Goal: Book appointment/travel/reservation

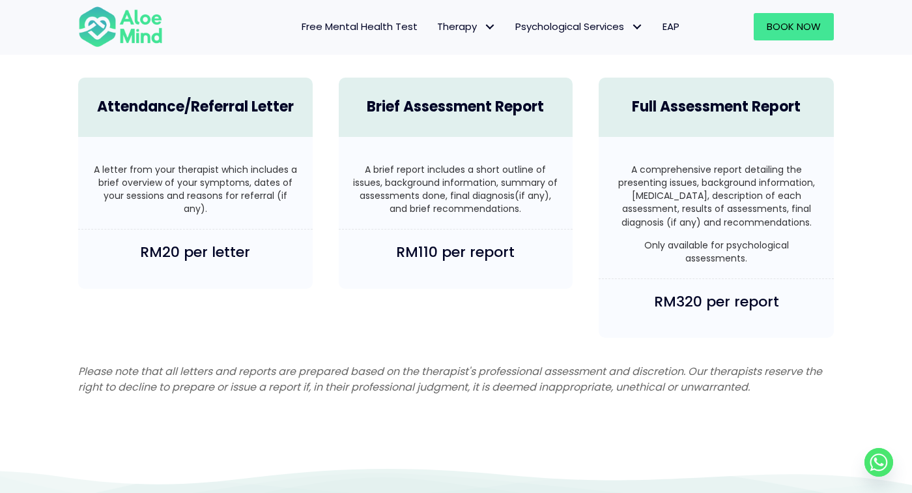
scroll to position [3186, 0]
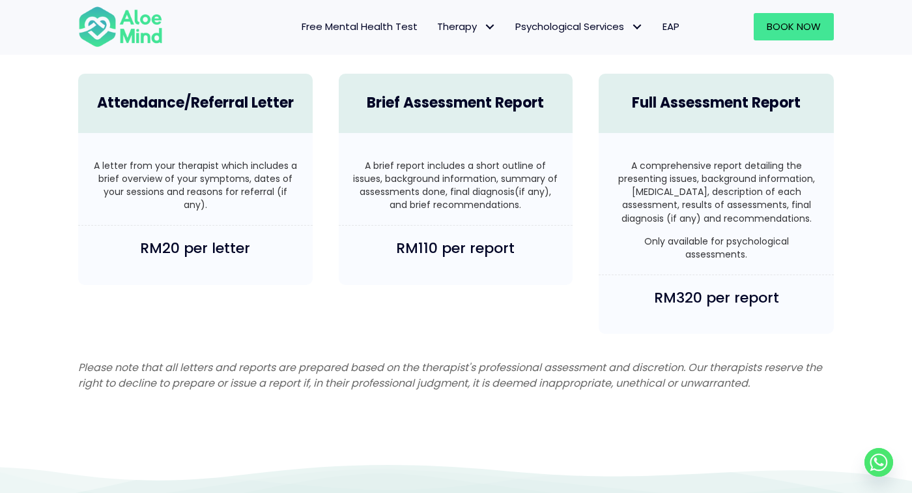
click at [891, 476] on icon "Whatsapp" at bounding box center [879, 462] width 29 height 29
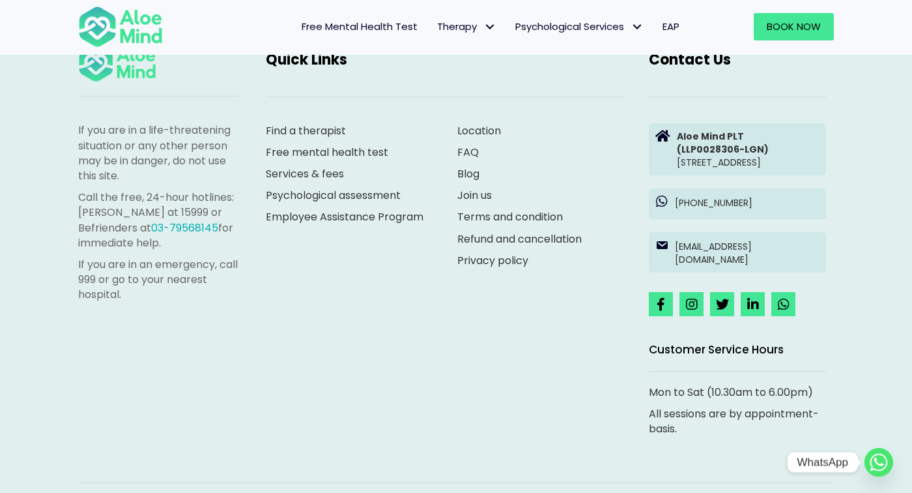
scroll to position [3670, 0]
click at [472, 192] on link "Join us" at bounding box center [474, 194] width 35 height 15
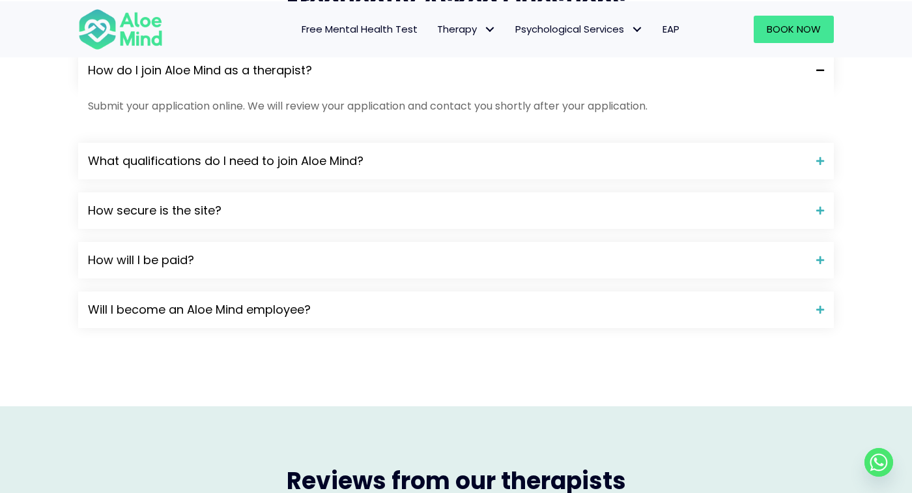
scroll to position [1212, 0]
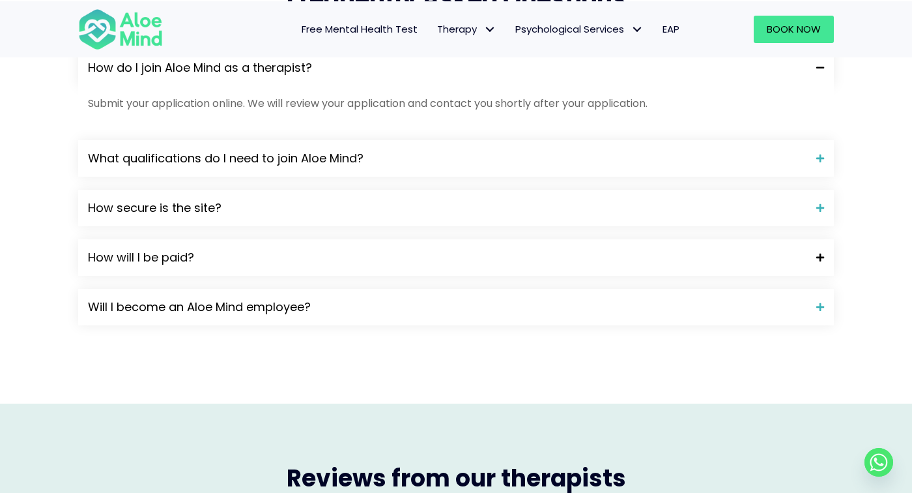
click at [769, 256] on span "How will I be paid?" at bounding box center [447, 257] width 719 height 17
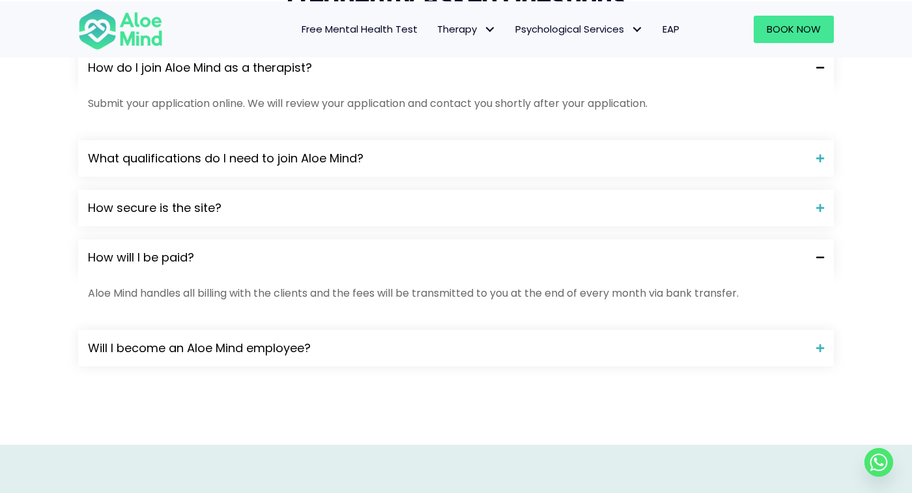
click at [765, 255] on span "How will I be paid?" at bounding box center [447, 257] width 719 height 17
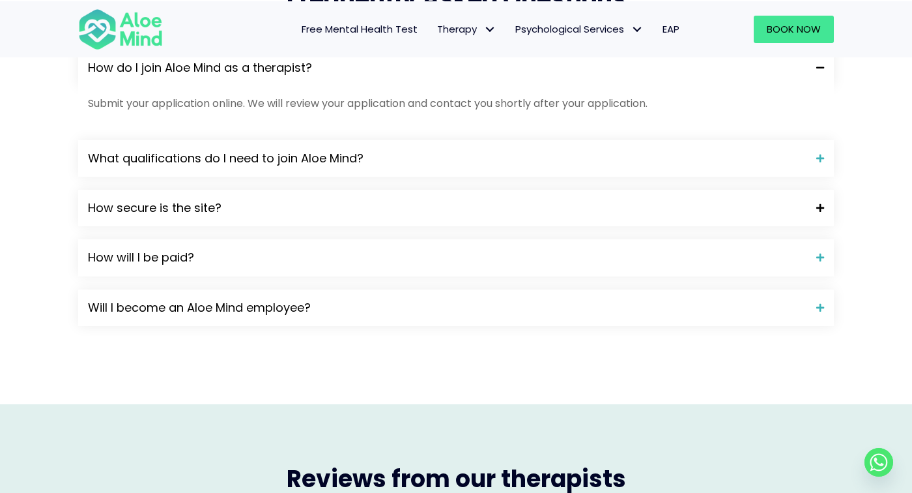
click at [769, 208] on span "How secure is the site?" at bounding box center [447, 207] width 719 height 17
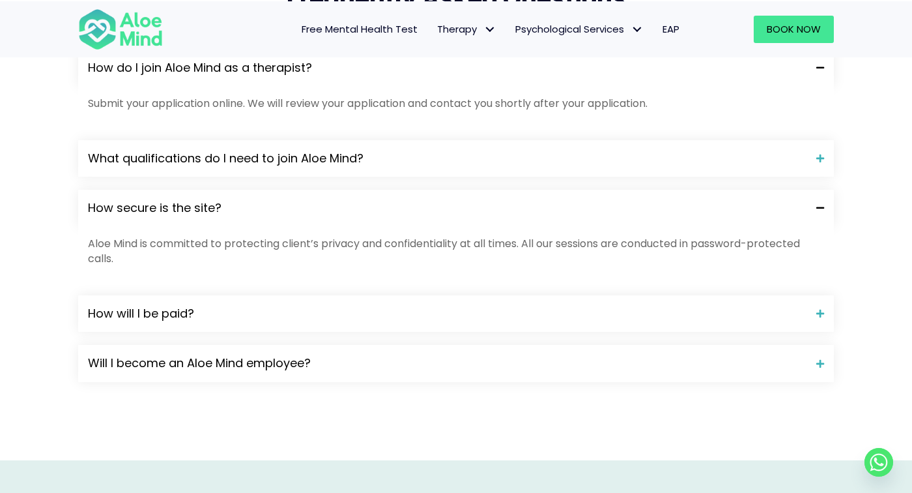
click at [771, 203] on span "How secure is the site?" at bounding box center [447, 207] width 719 height 17
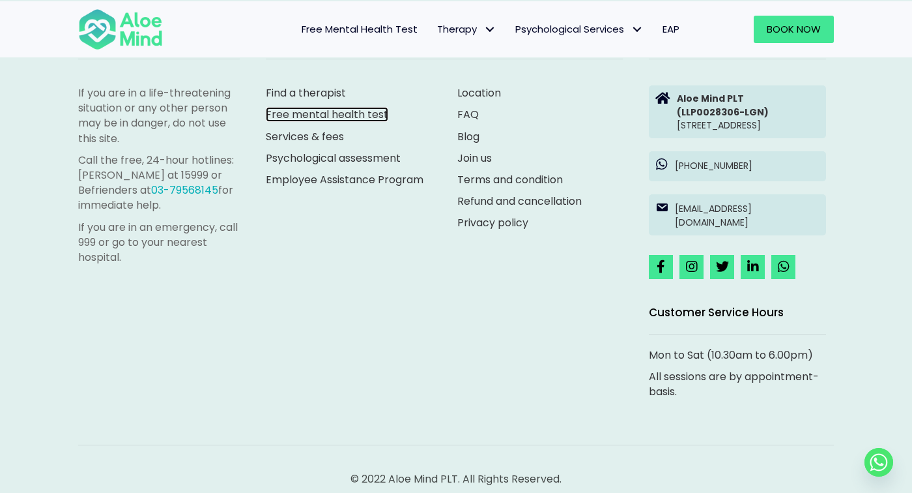
scroll to position [2404, 0]
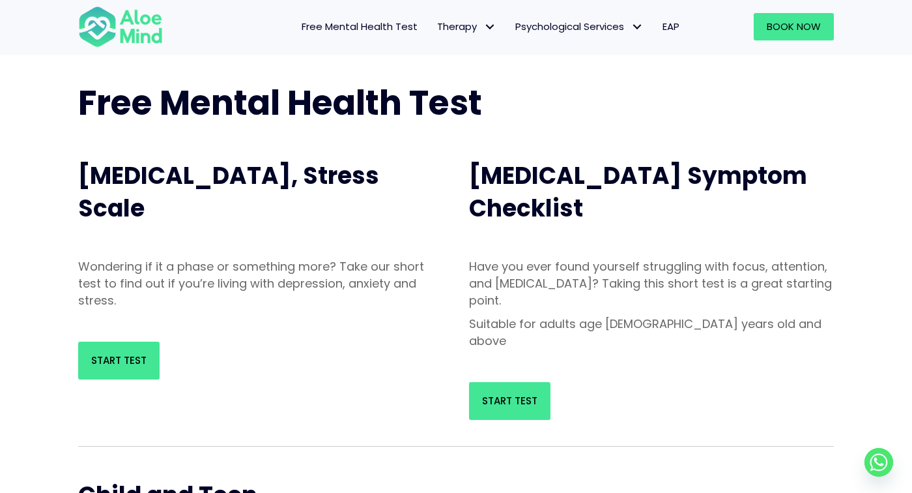
scroll to position [59, 0]
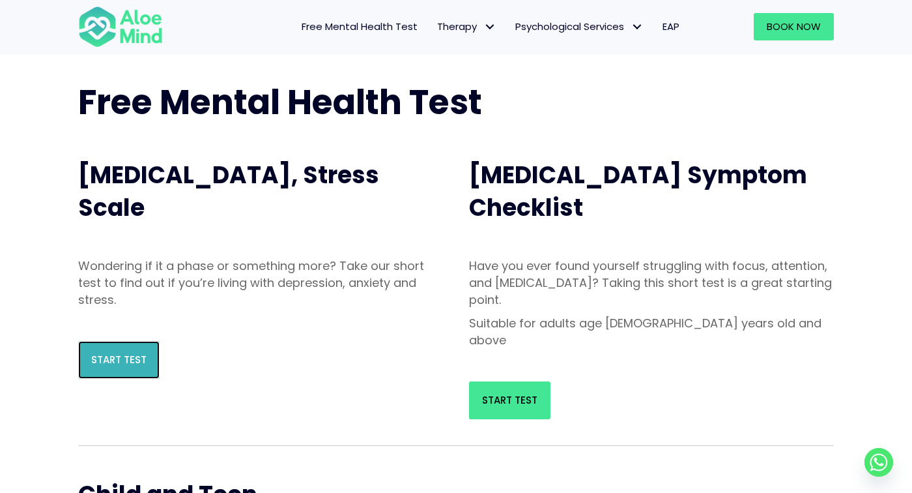
click at [109, 350] on link "Start Test" at bounding box center [118, 360] width 81 height 38
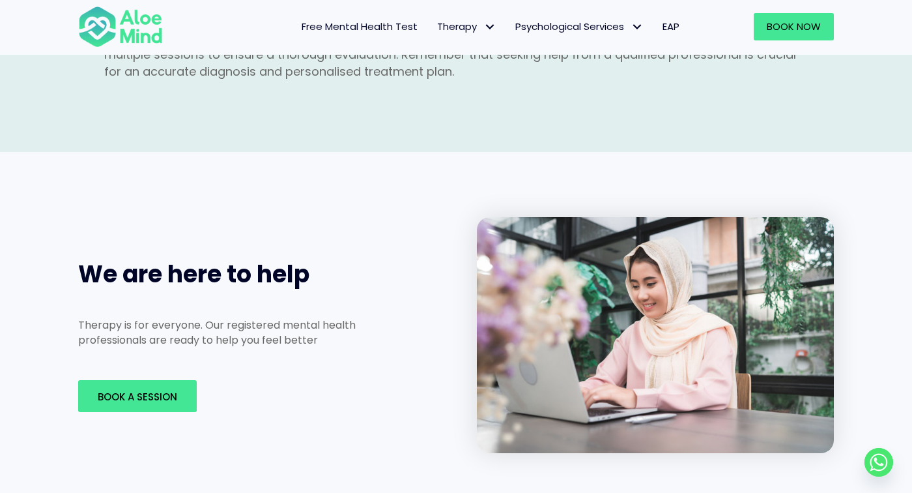
scroll to position [1826, 0]
click at [149, 367] on div "Book A Session" at bounding box center [238, 396] width 347 height 58
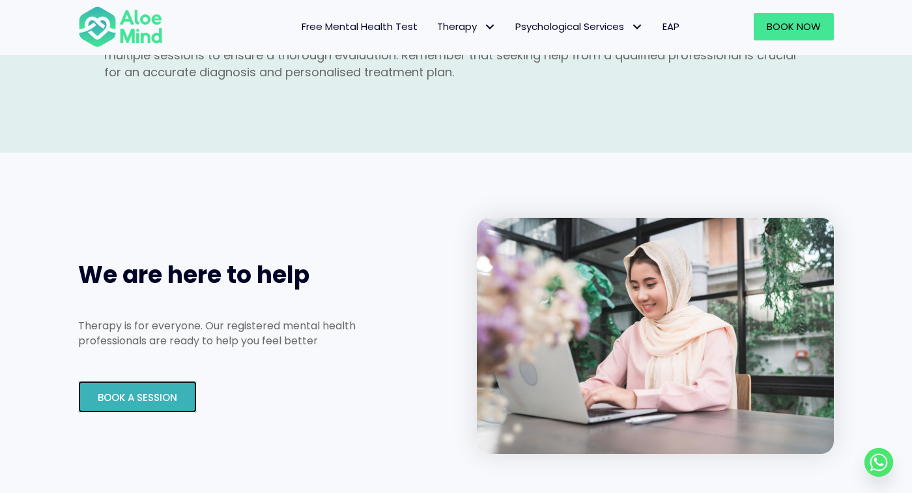
click at [134, 390] on span "Book A Session" at bounding box center [137, 397] width 79 height 14
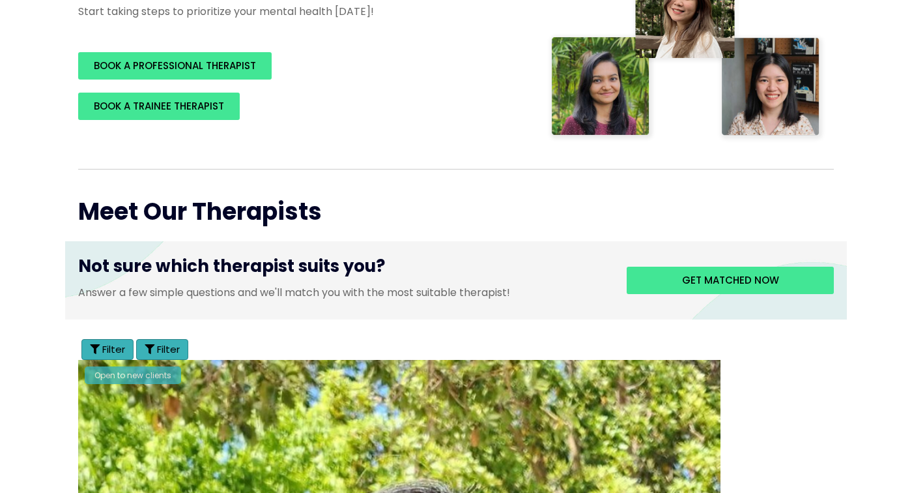
scroll to position [407, 0]
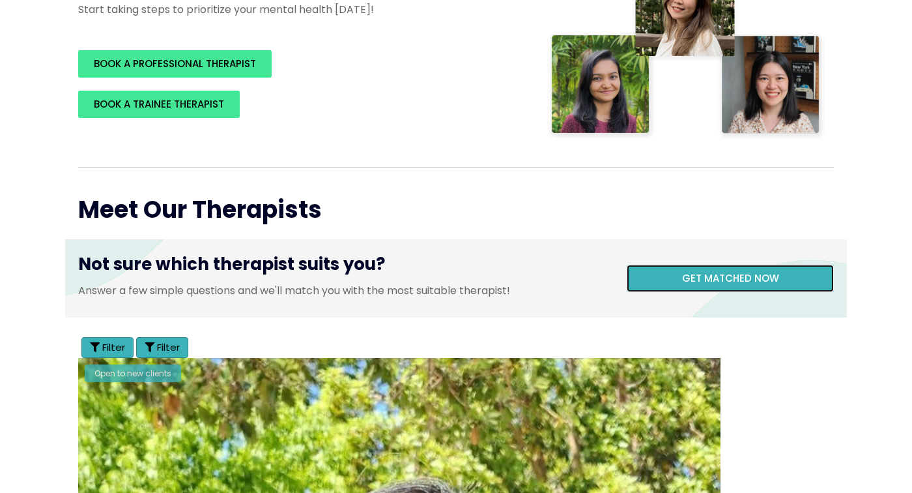
click at [774, 272] on span "Get matched now" at bounding box center [730, 278] width 97 height 14
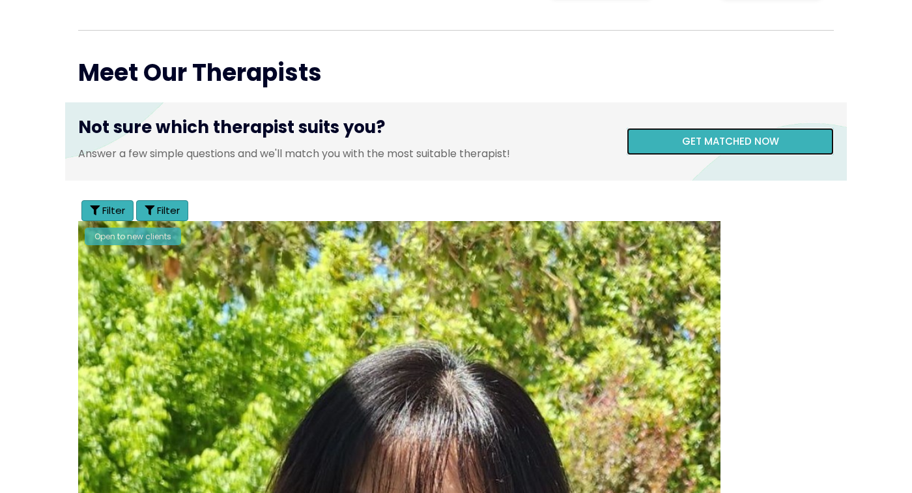
scroll to position [614, 0]
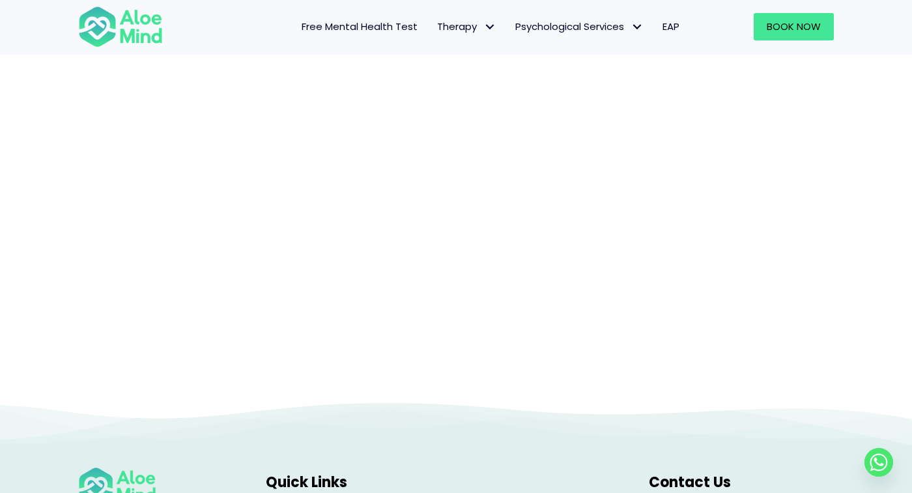
scroll to position [134, 0]
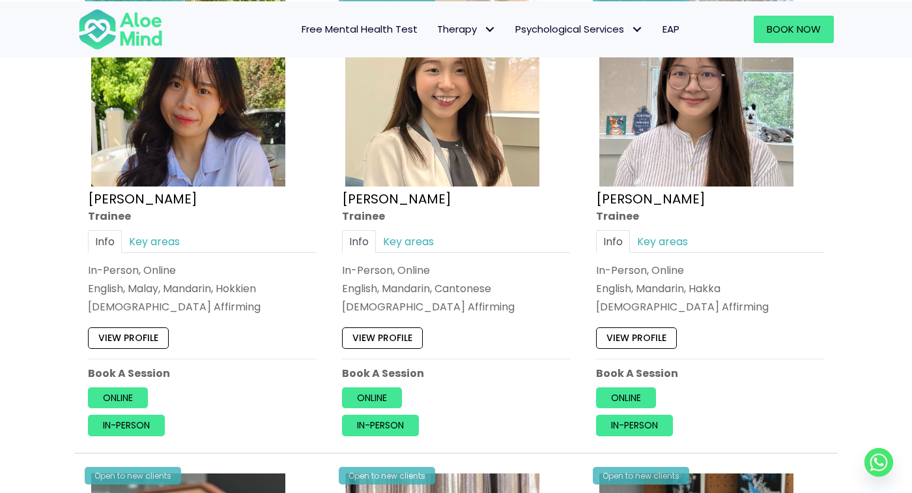
scroll to position [773, 0]
click at [416, 237] on link "Key areas" at bounding box center [408, 241] width 65 height 23
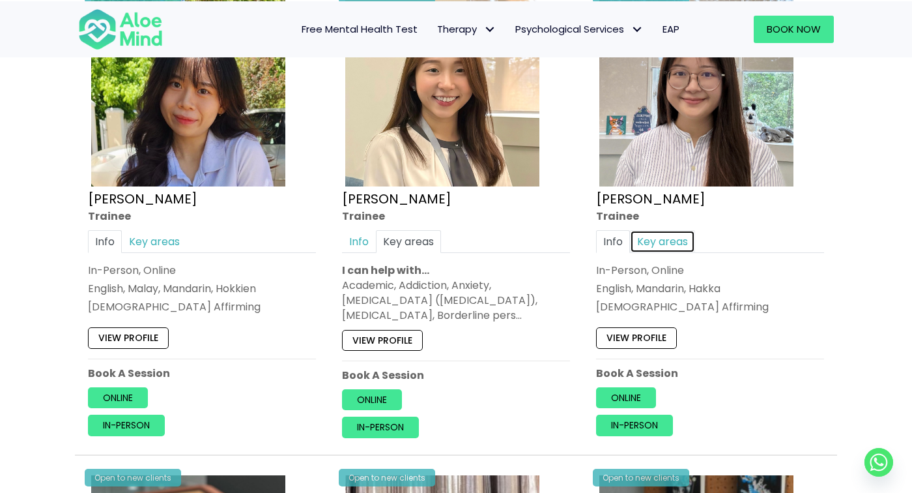
click at [675, 231] on link "Key areas" at bounding box center [662, 241] width 65 height 23
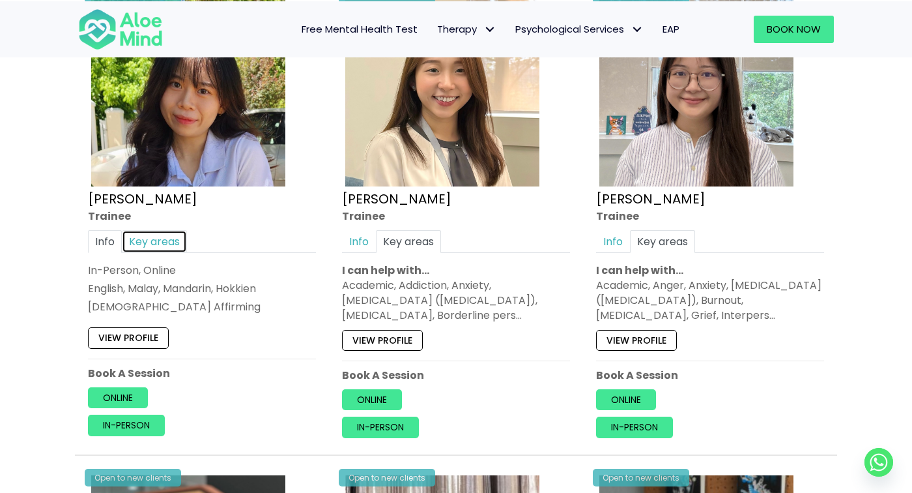
click at [179, 235] on link "Key areas" at bounding box center [154, 241] width 65 height 23
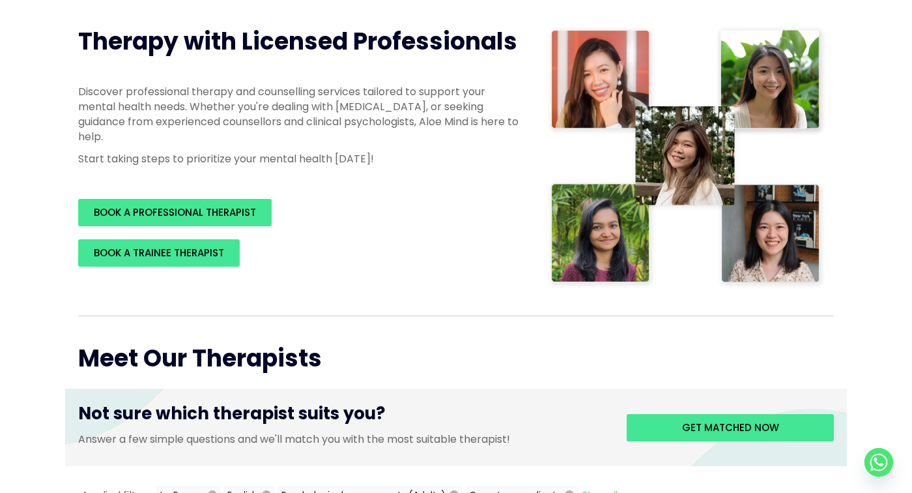
scroll to position [0, 0]
